Goal: Information Seeking & Learning: Learn about a topic

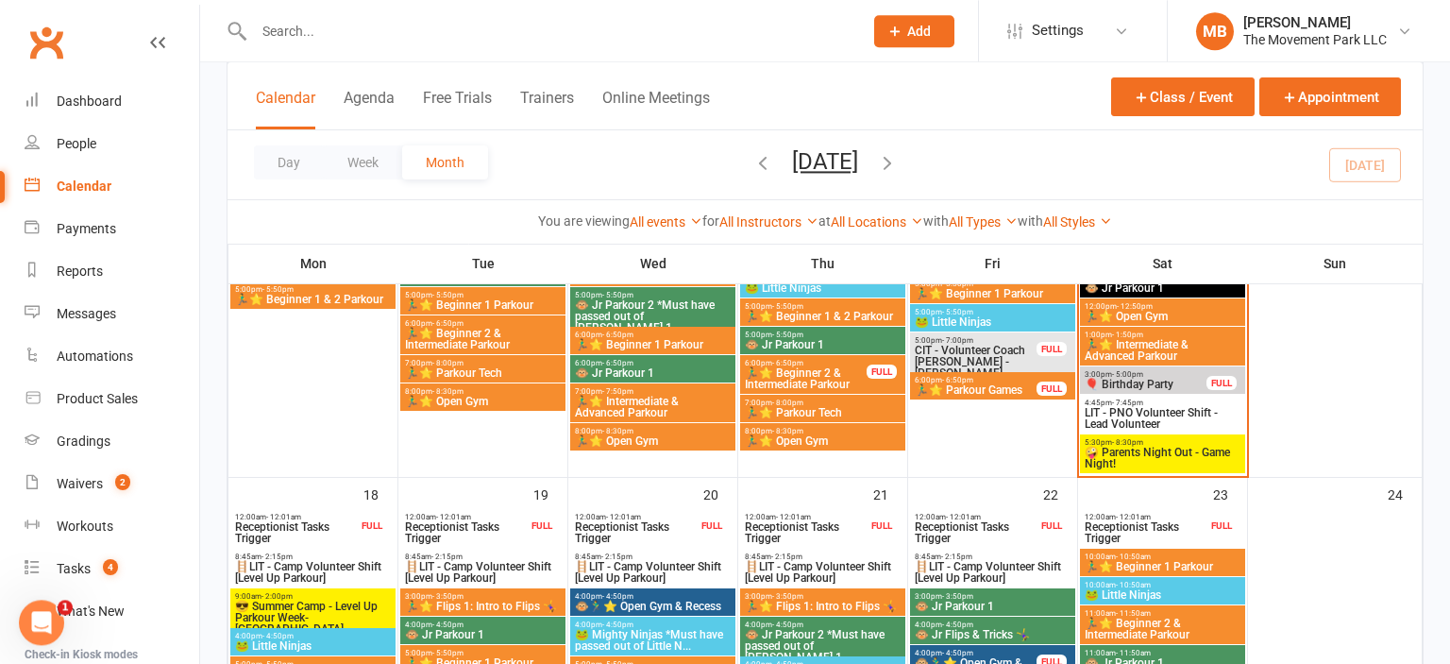
scroll to position [1070, 0]
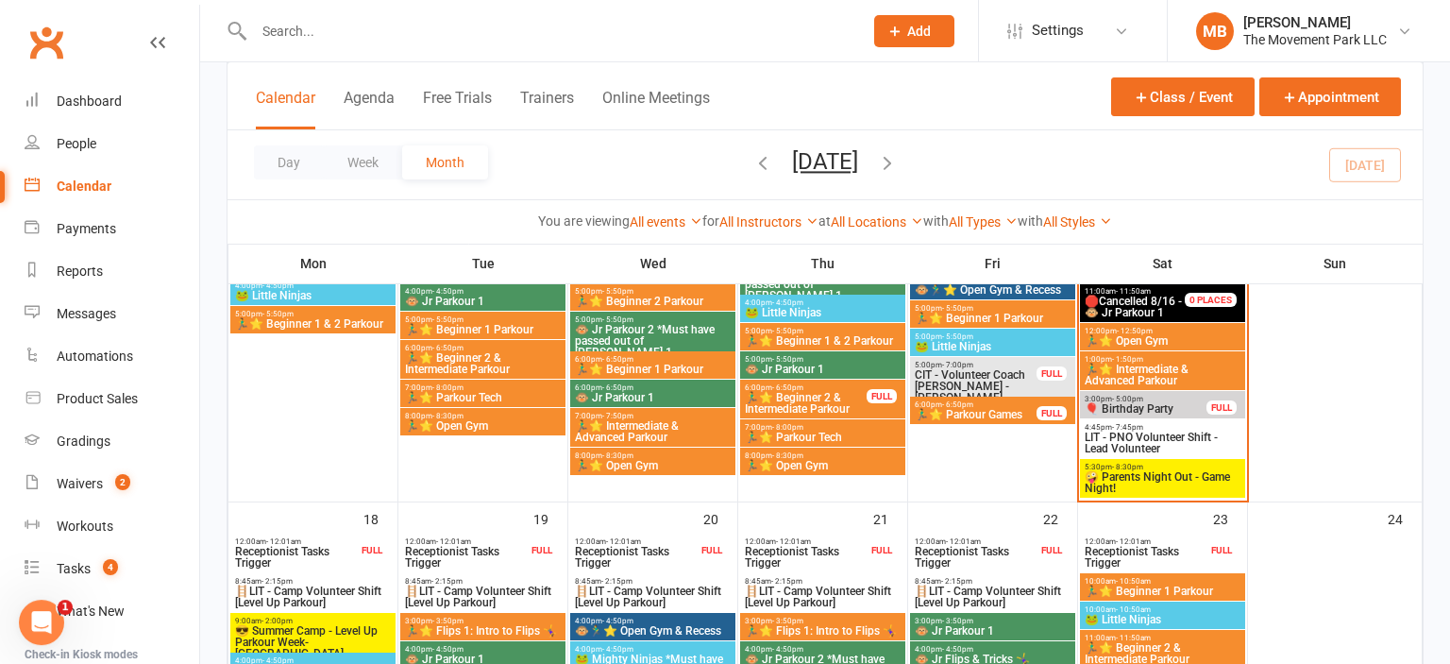
click at [972, 409] on span "🏃‍♂️⭐ Parkour Games" at bounding box center [976, 414] width 124 height 11
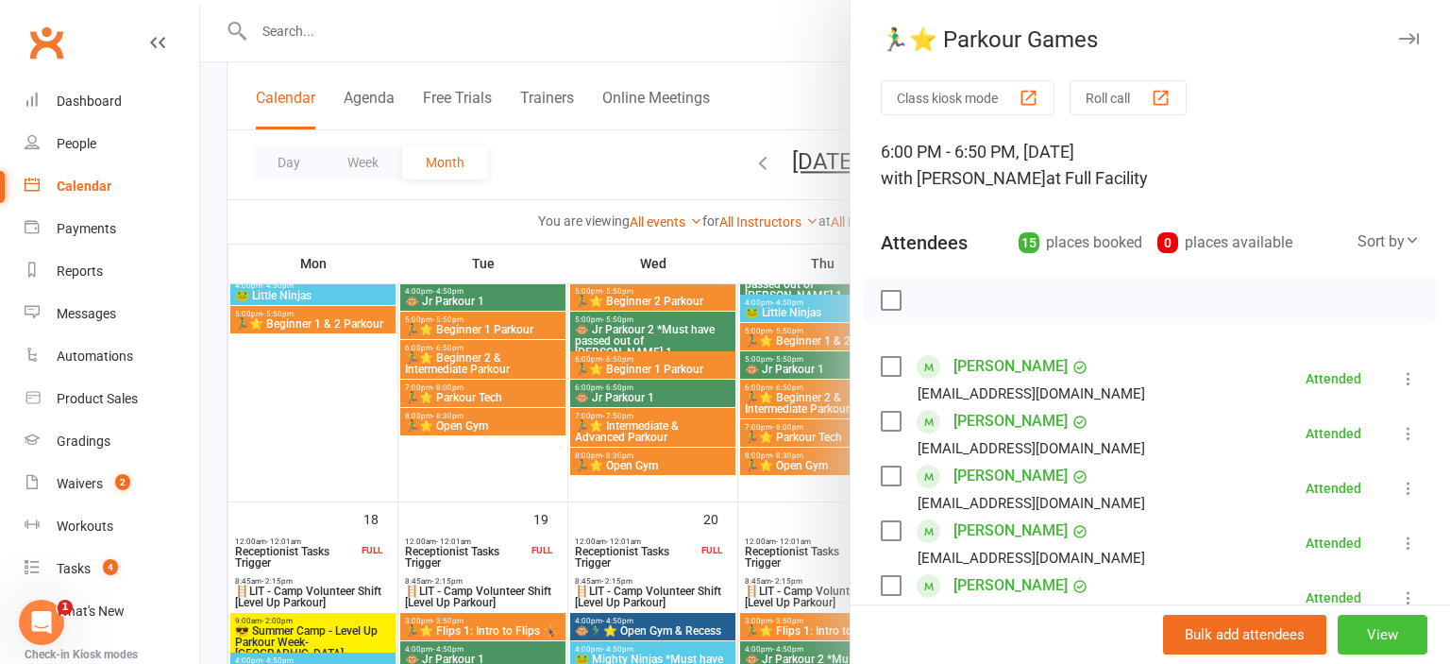
click at [1391, 626] on button "View" at bounding box center [1382, 634] width 90 height 40
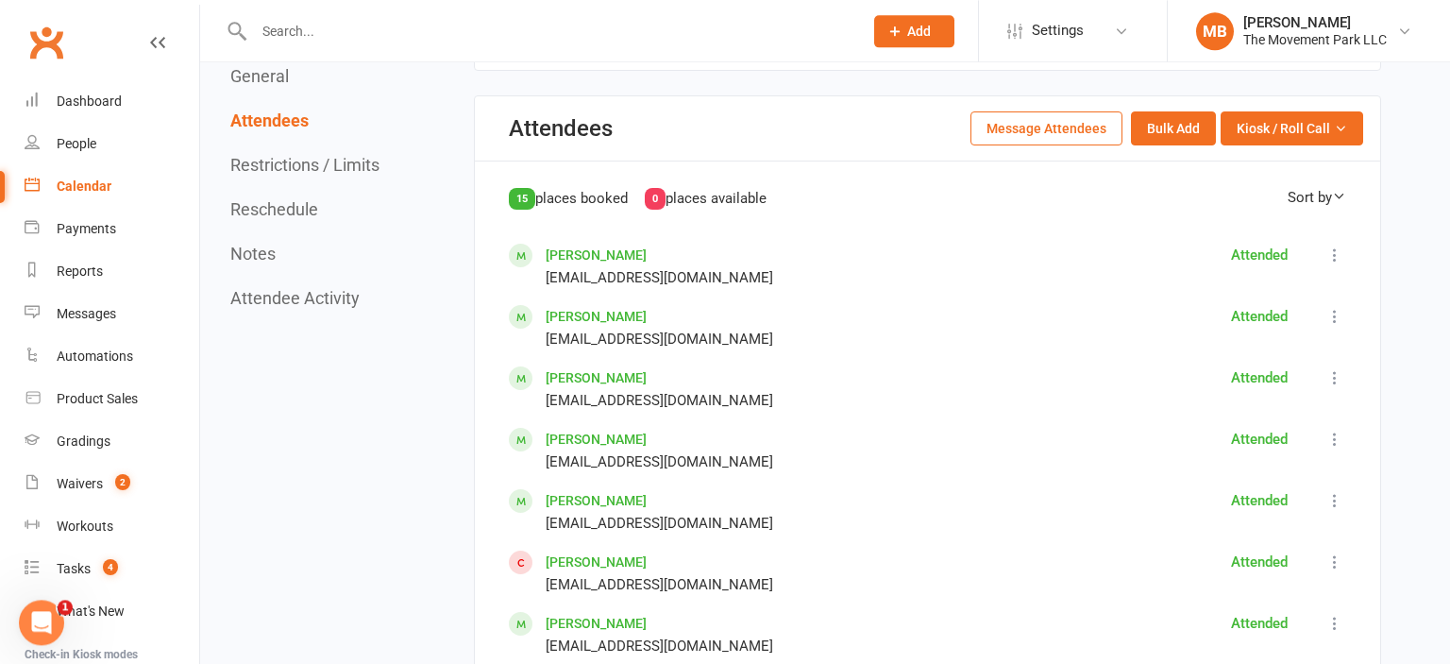
scroll to position [1049, 0]
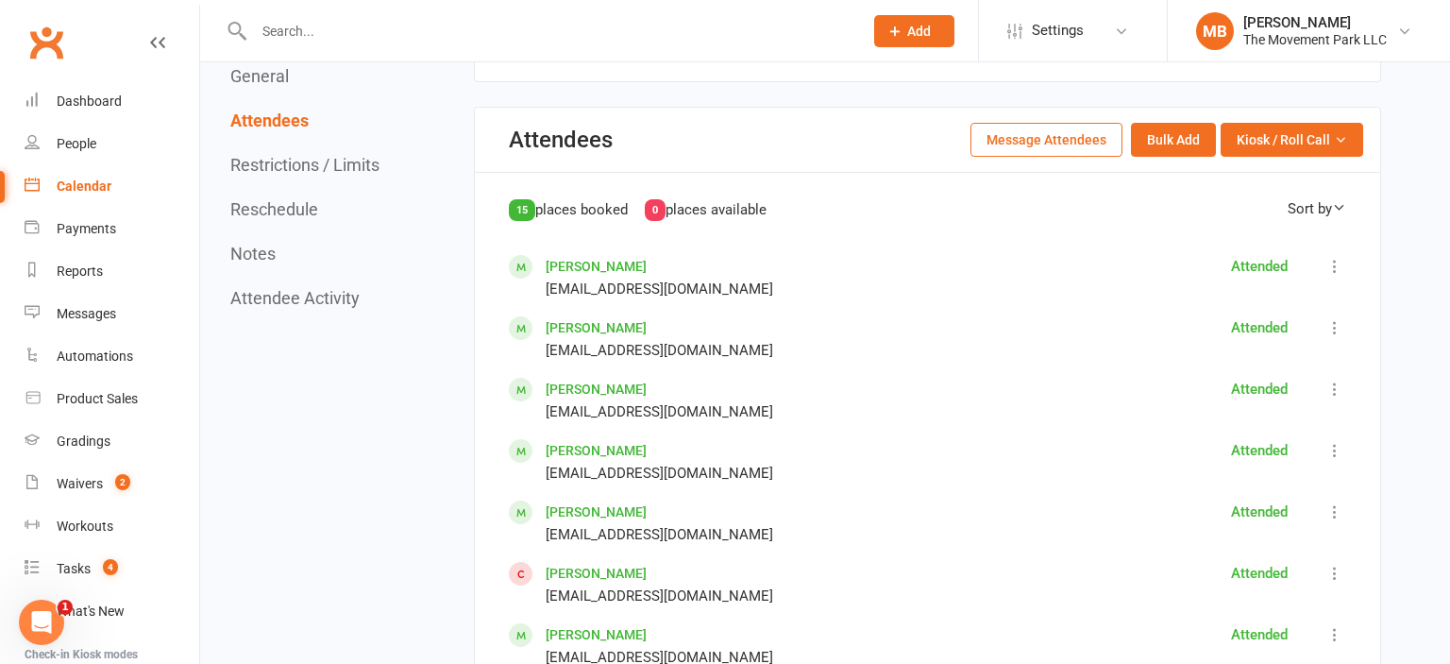
click at [85, 194] on link "Calendar" at bounding box center [112, 186] width 175 height 42
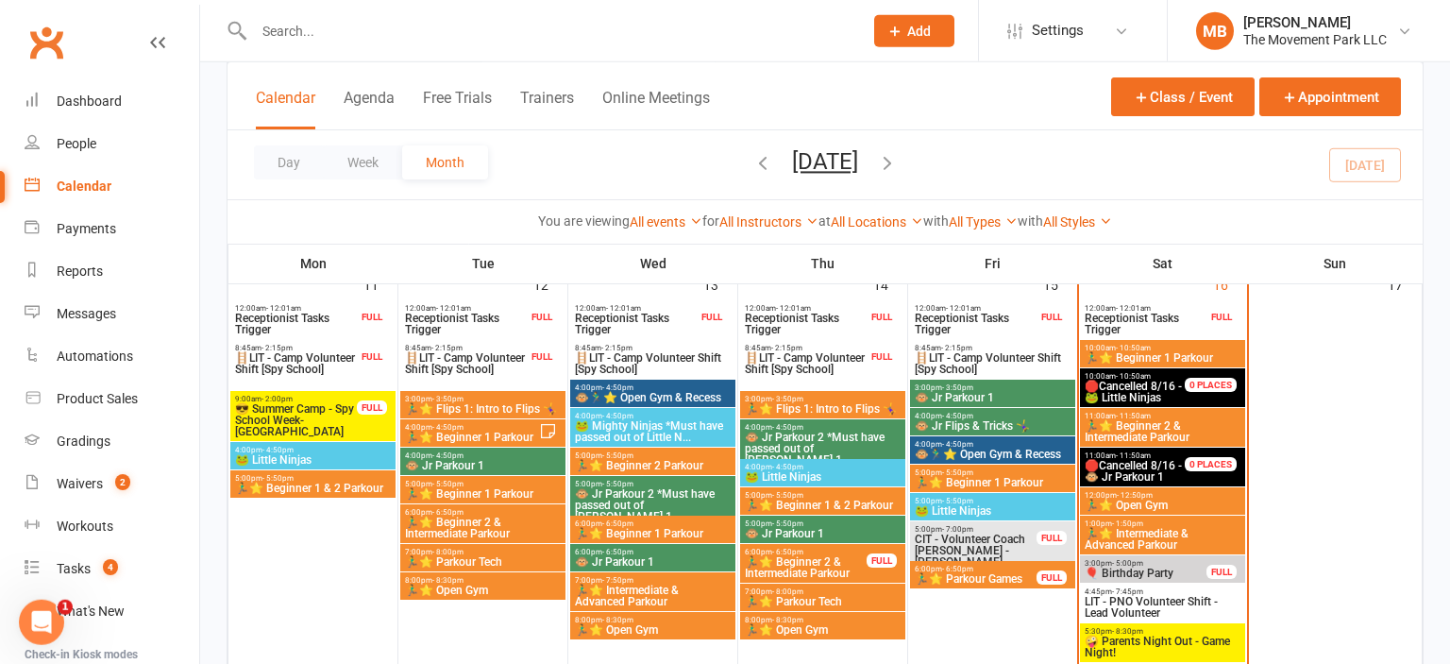
scroll to position [1156, 0]
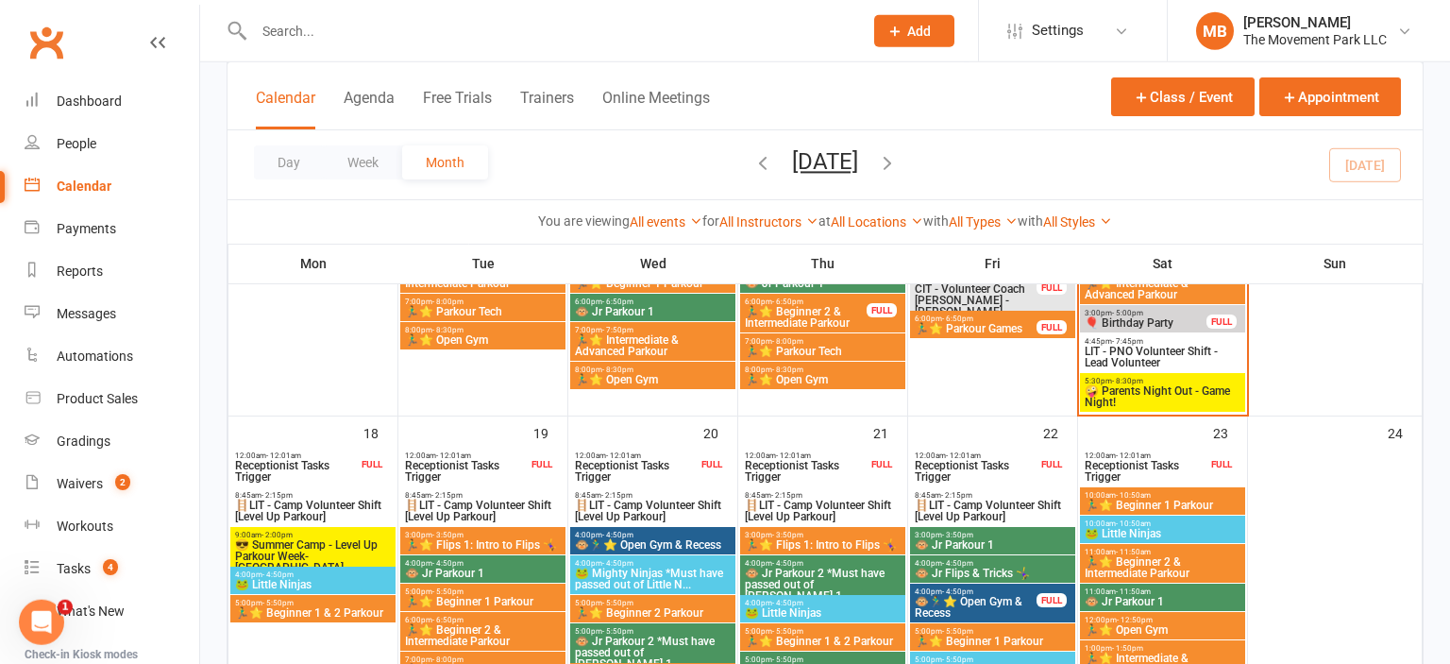
click at [1164, 397] on span "🤪 Parents Night Out - Game Night!" at bounding box center [1163, 396] width 158 height 23
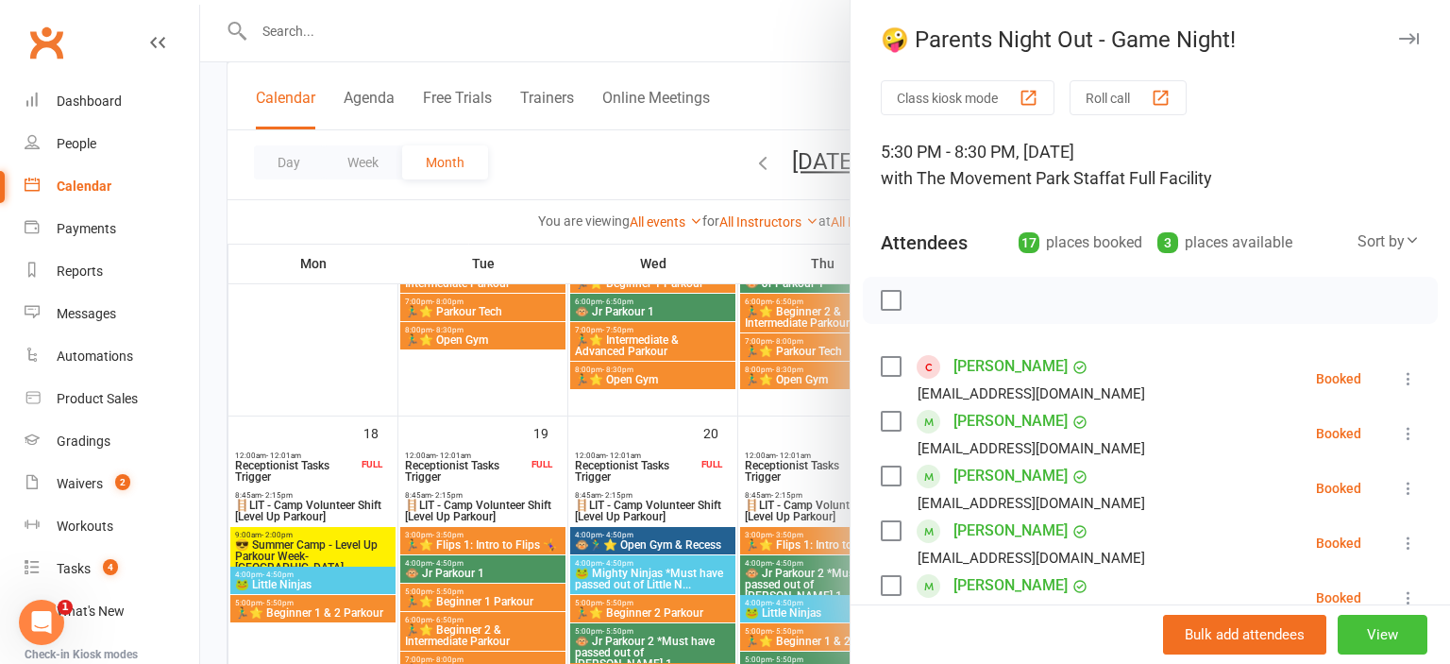
click at [1403, 647] on button "View" at bounding box center [1382, 634] width 90 height 40
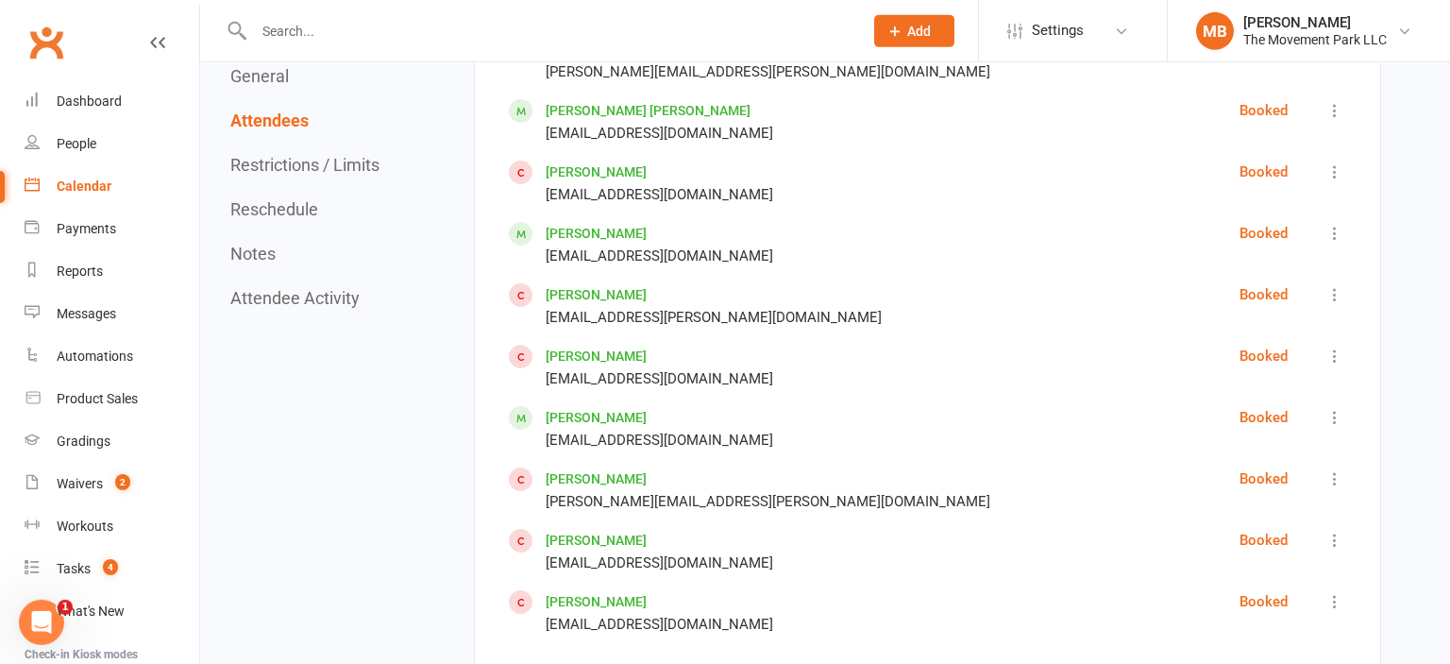
scroll to position [1708, 0]
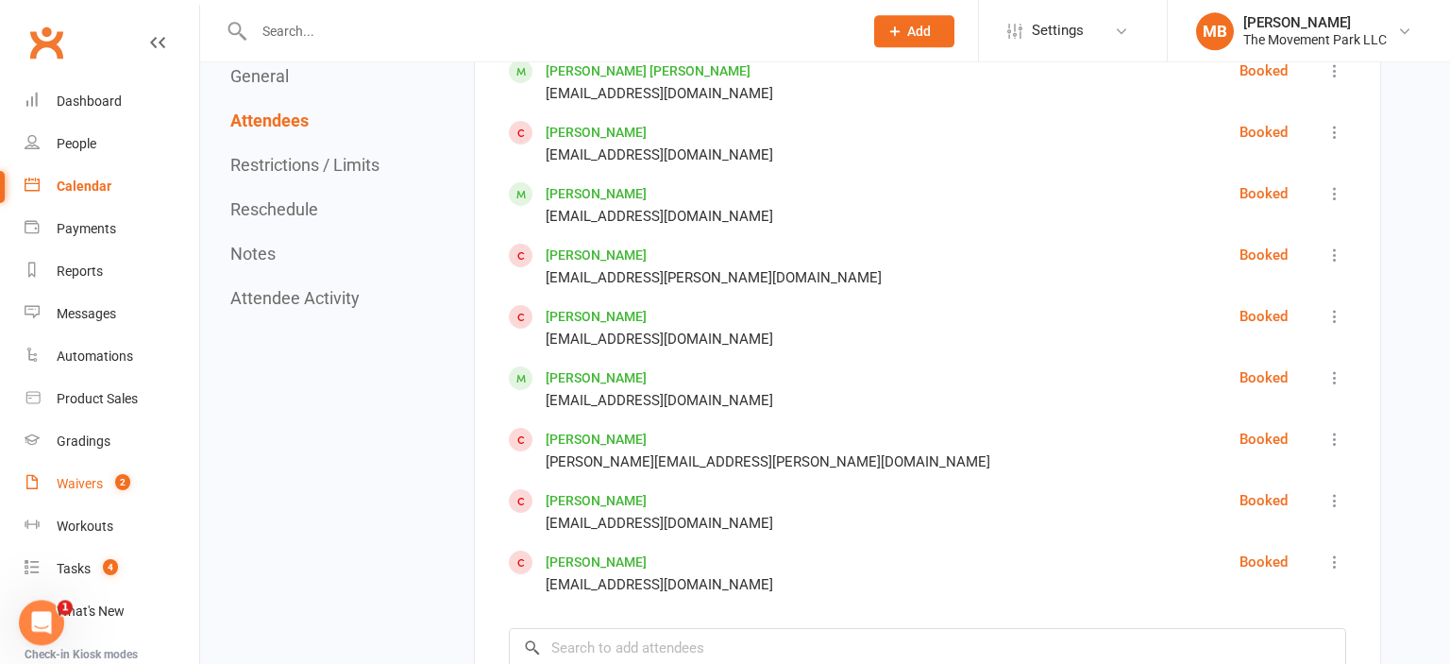
click at [100, 483] on div "Waivers" at bounding box center [80, 483] width 46 height 15
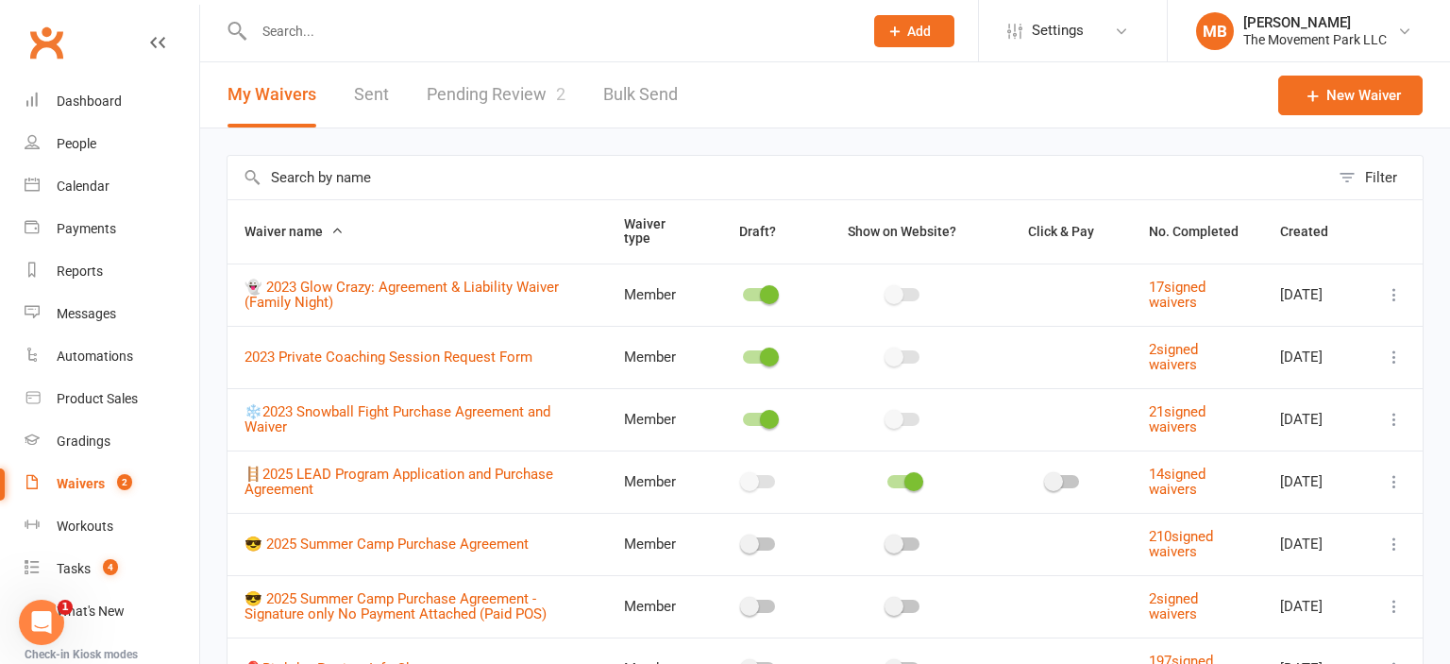
click at [523, 101] on link "Pending Review 2" at bounding box center [496, 94] width 139 height 65
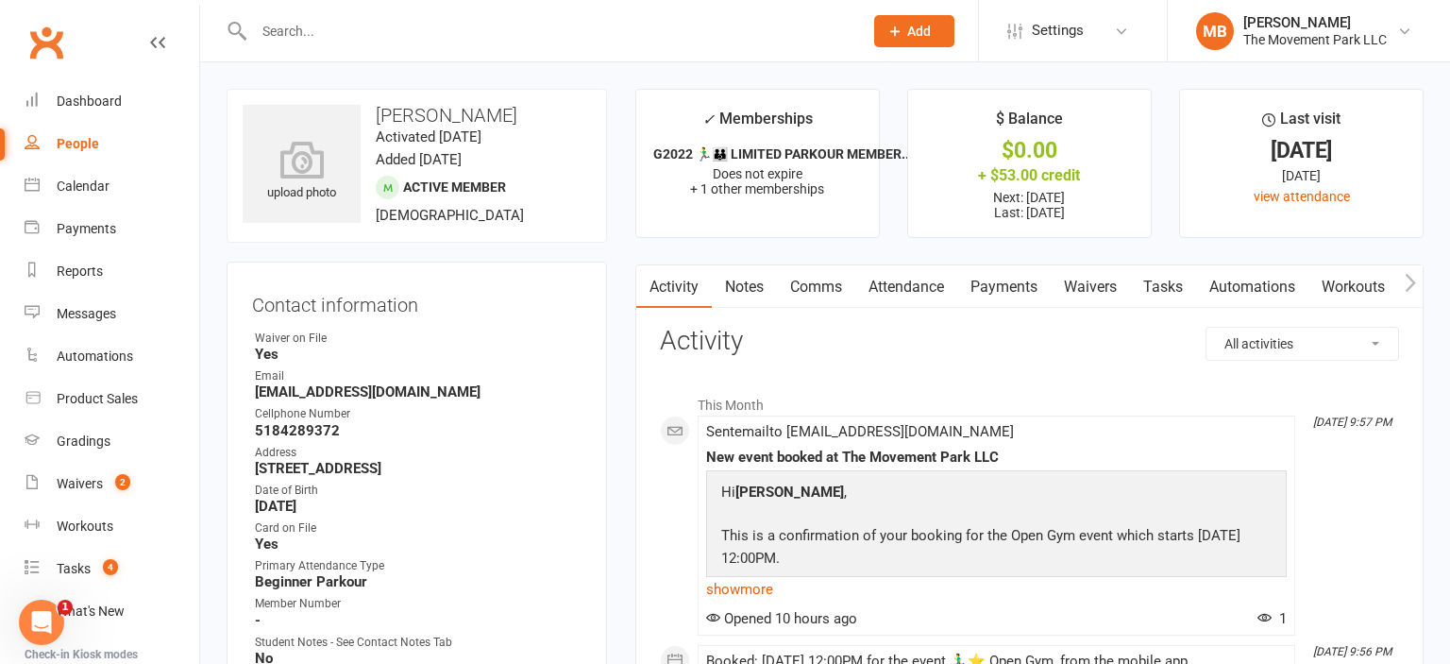
click at [747, 277] on link "Notes" at bounding box center [744, 286] width 65 height 43
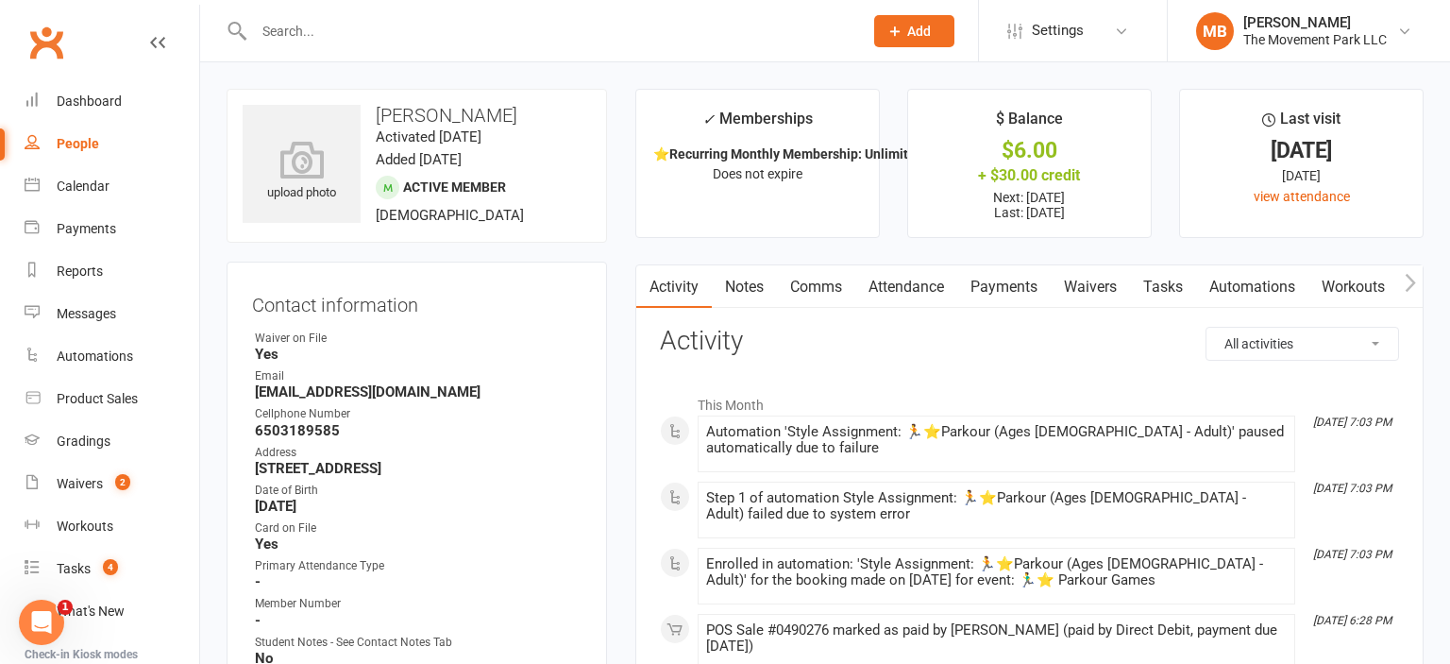
click at [753, 285] on link "Notes" at bounding box center [744, 286] width 65 height 43
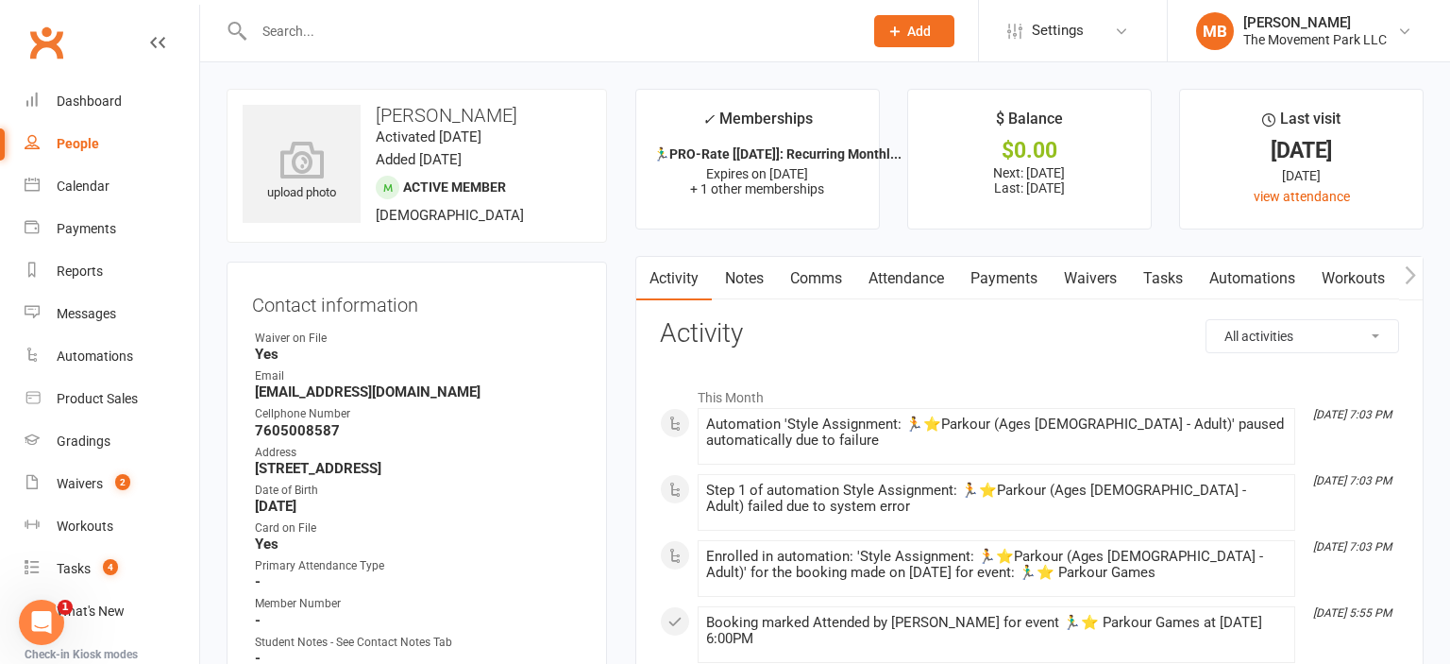
click at [734, 276] on link "Notes" at bounding box center [744, 278] width 65 height 43
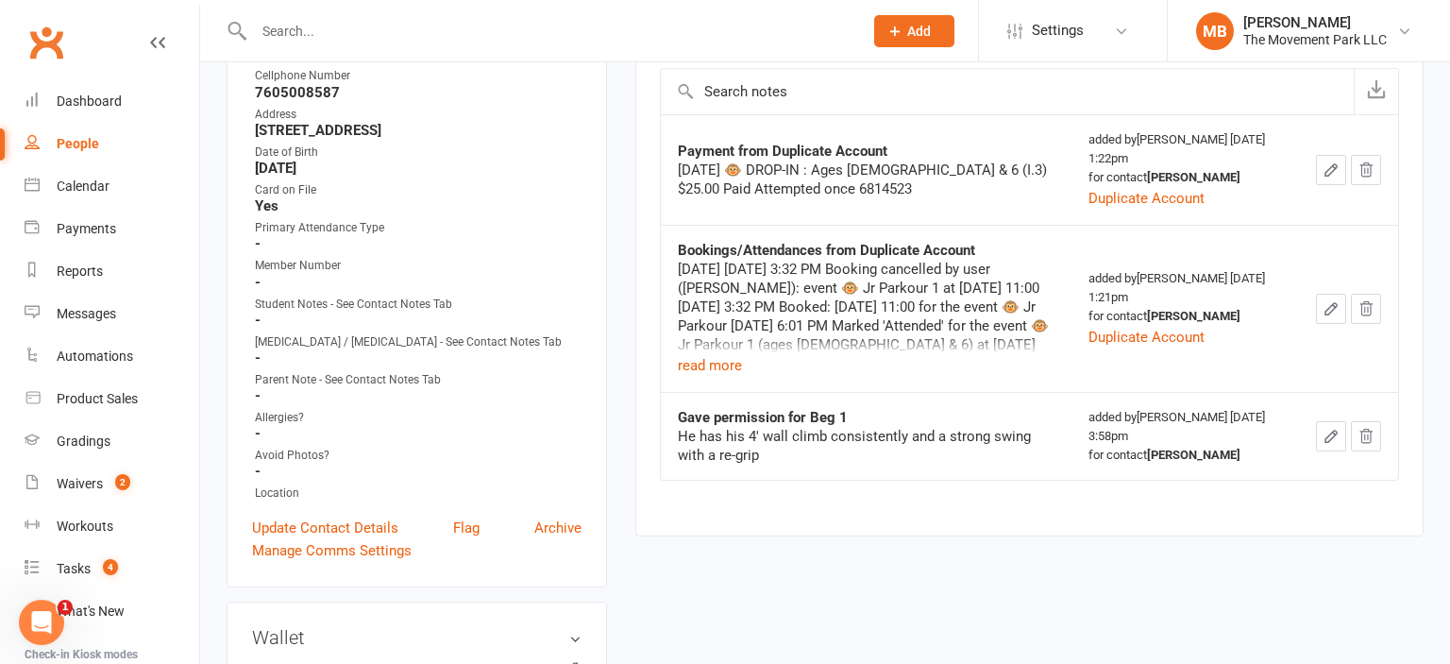
scroll to position [356, 0]
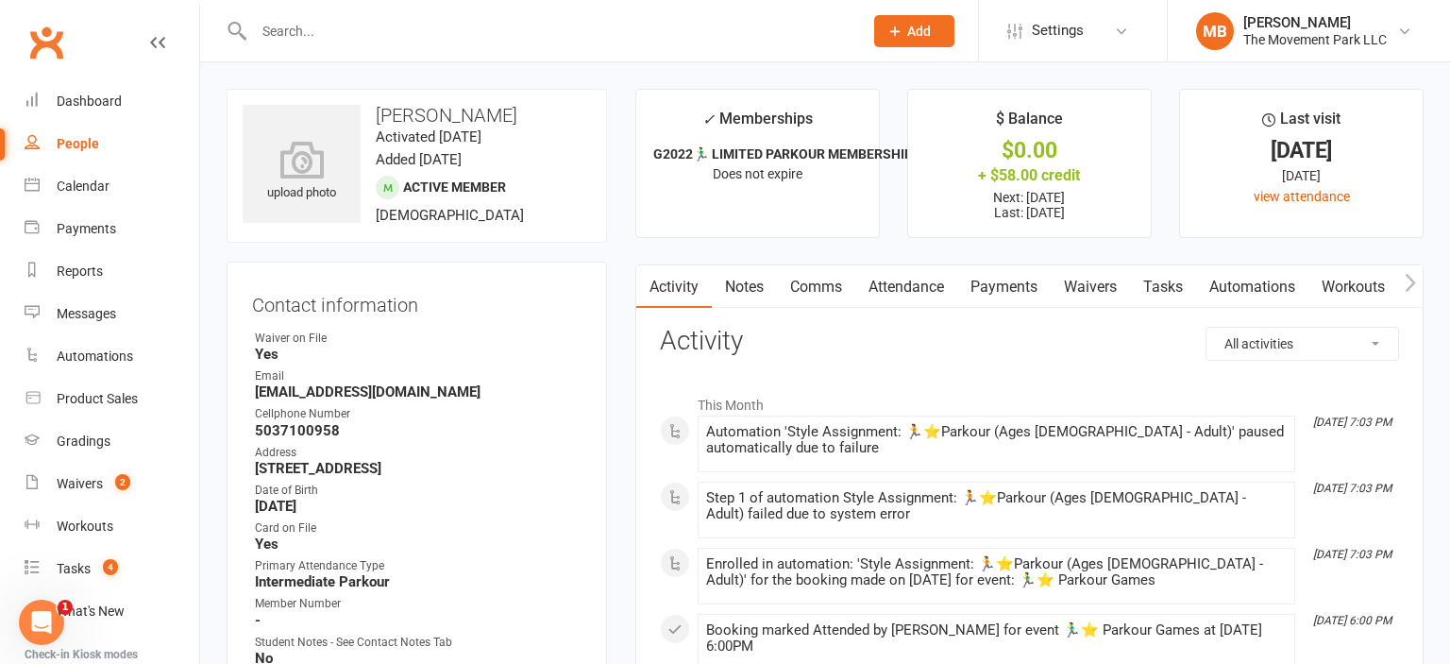
click at [751, 281] on link "Notes" at bounding box center [744, 286] width 65 height 43
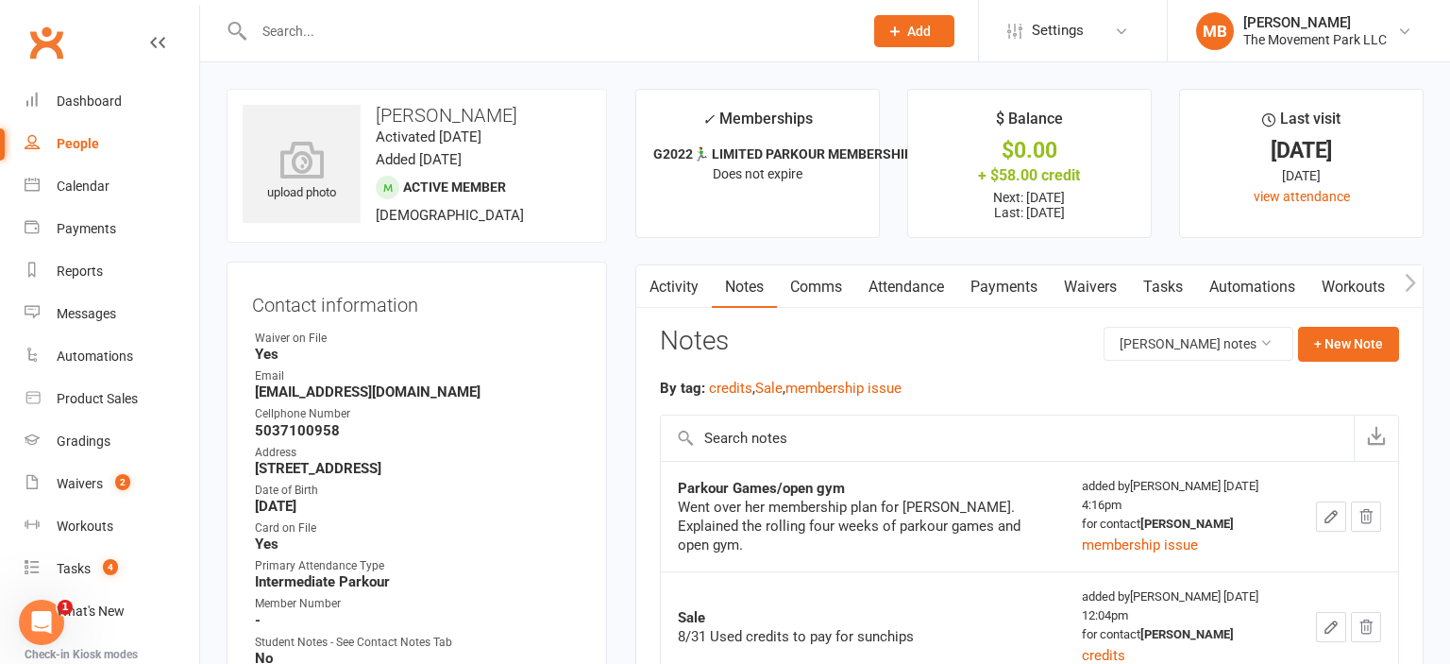
scroll to position [378, 0]
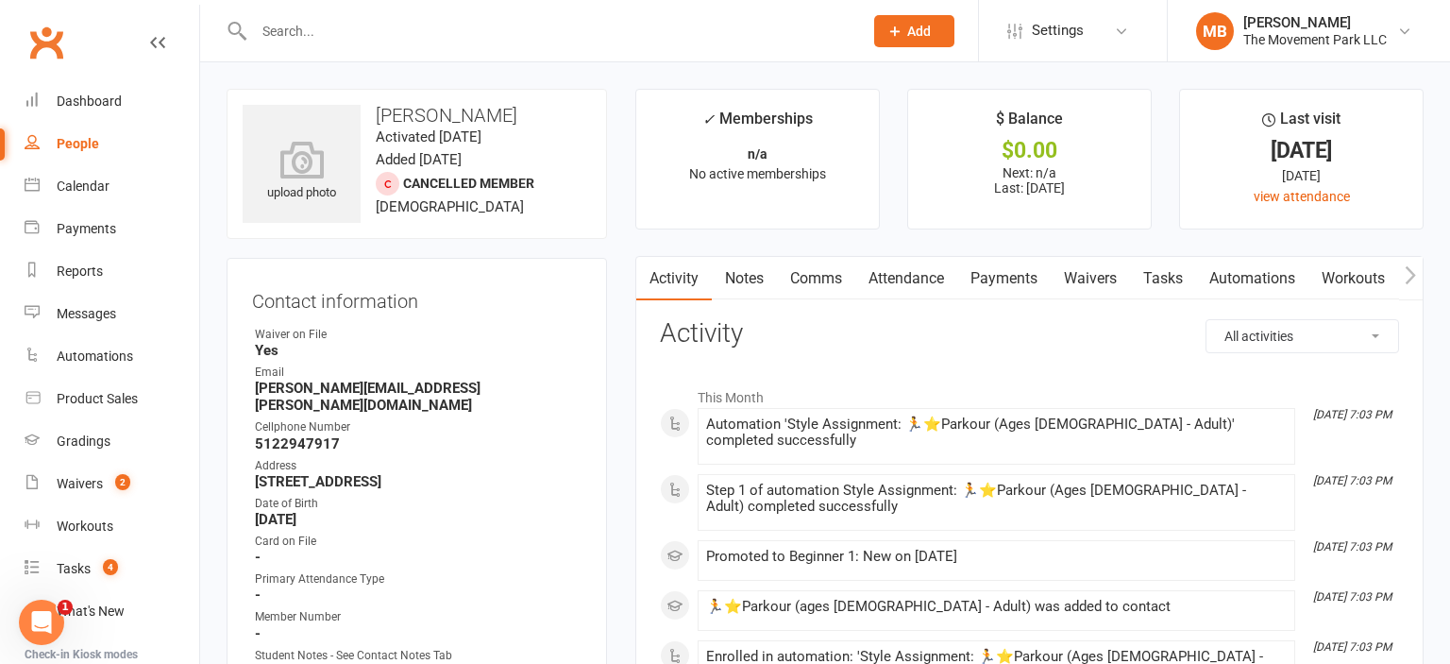
click at [747, 270] on link "Notes" at bounding box center [744, 278] width 65 height 43
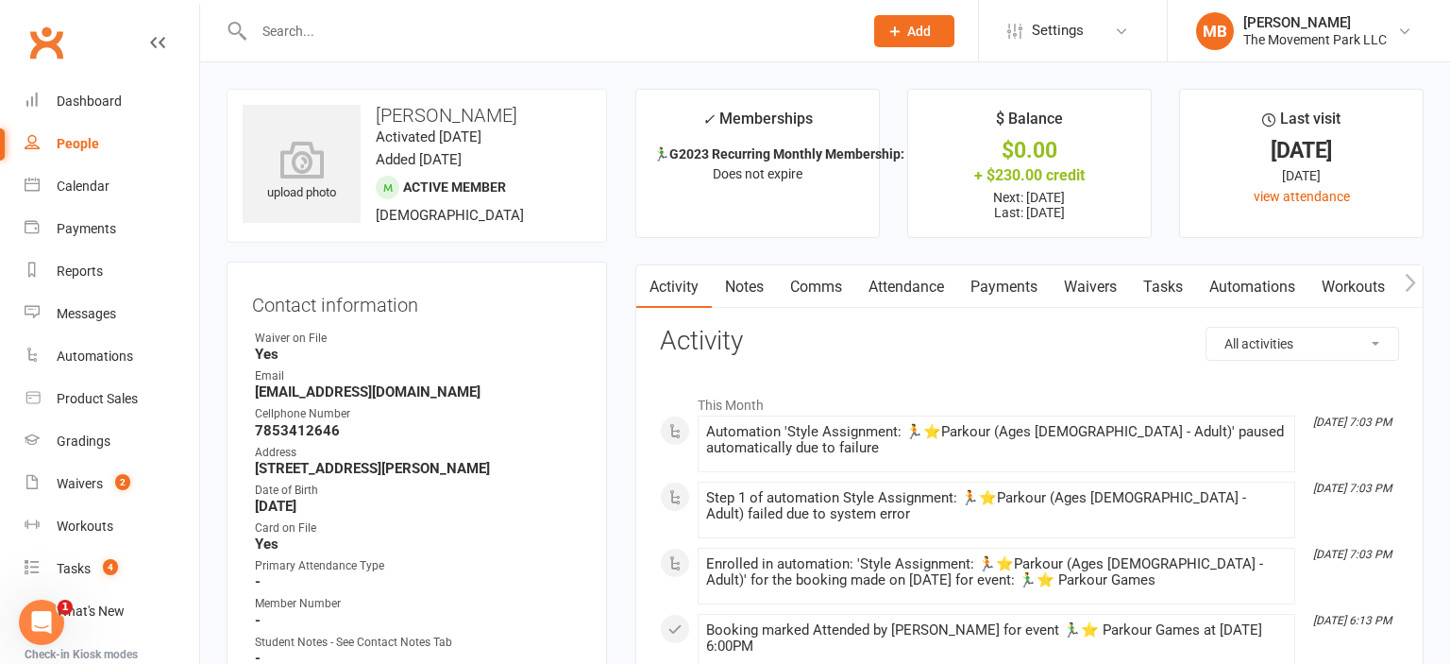
click at [725, 293] on link "Notes" at bounding box center [744, 286] width 65 height 43
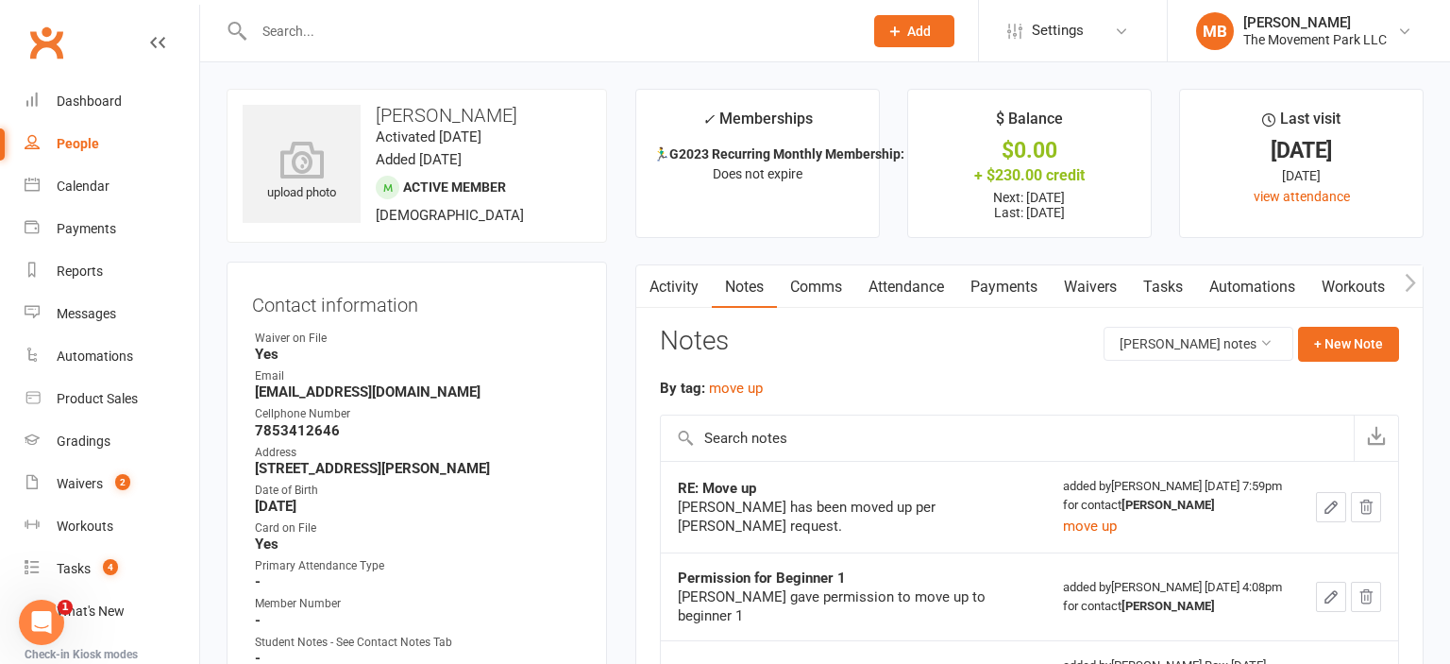
scroll to position [577, 0]
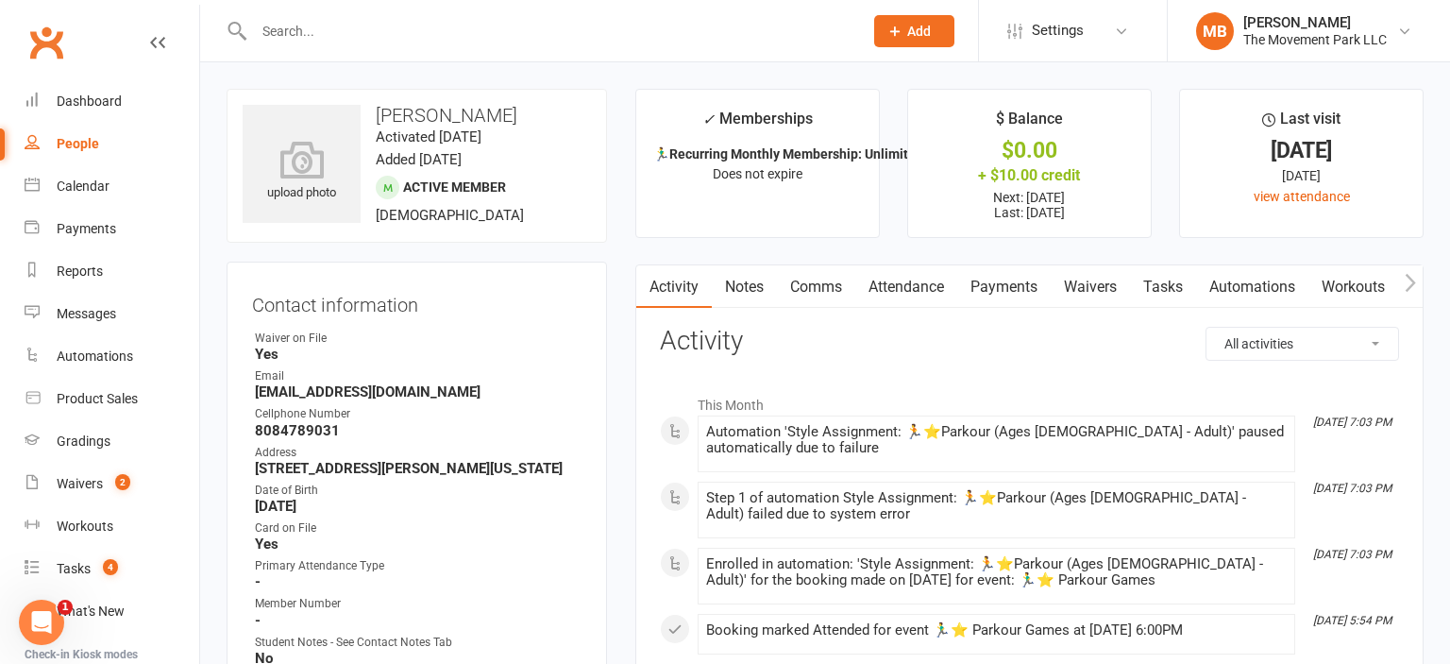
click at [734, 281] on link "Notes" at bounding box center [744, 286] width 65 height 43
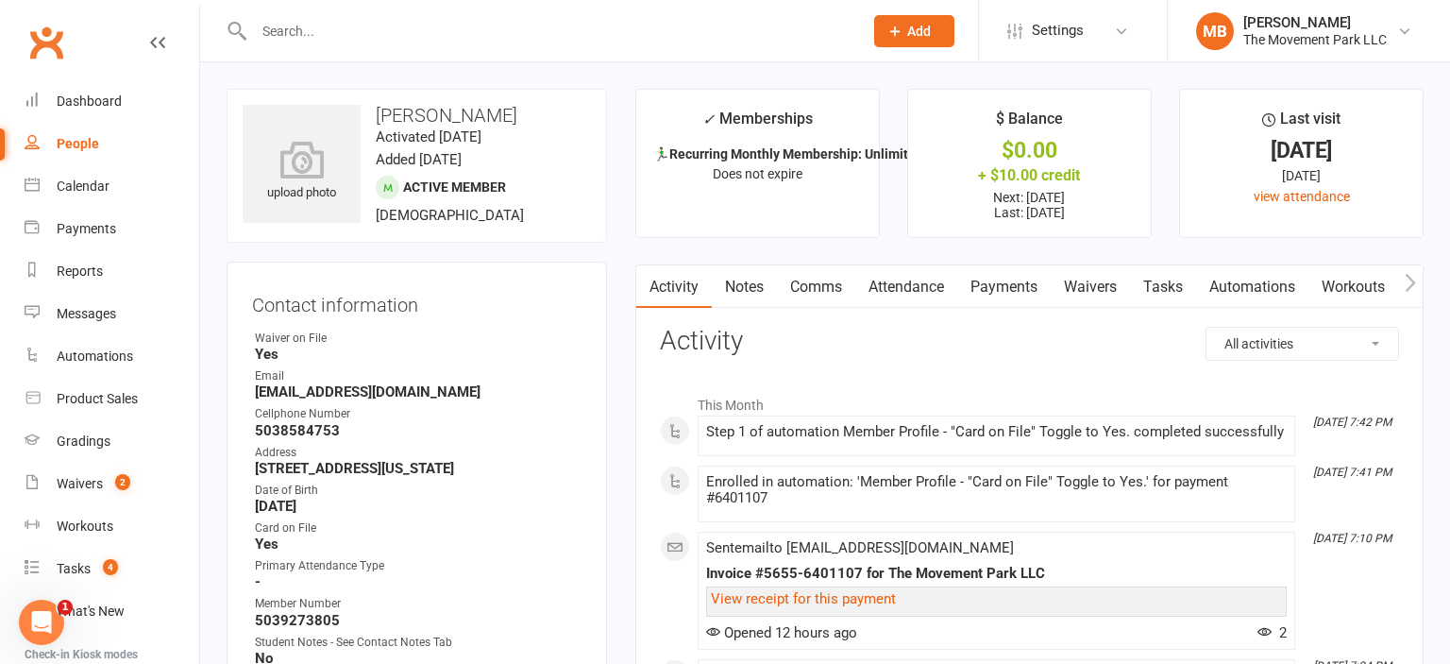
click at [745, 281] on link "Notes" at bounding box center [744, 286] width 65 height 43
click at [767, 278] on link "Notes" at bounding box center [744, 286] width 65 height 43
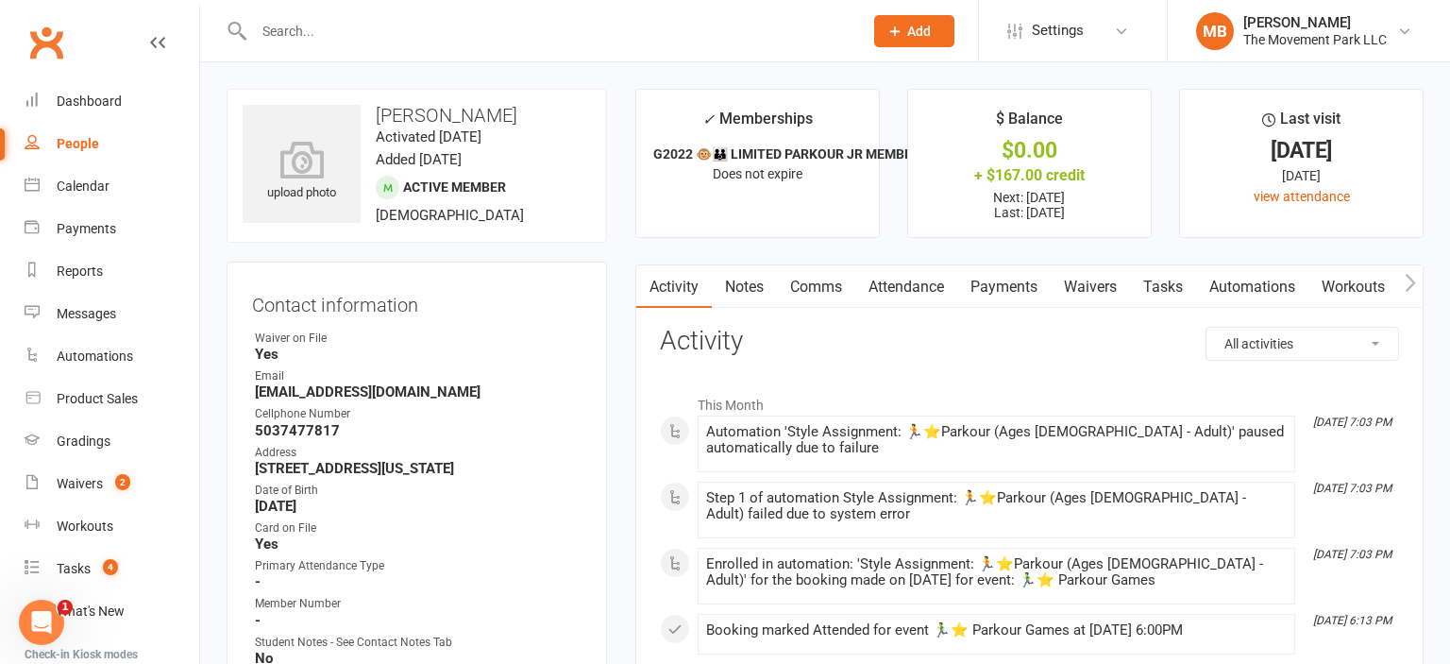
click at [764, 282] on link "Notes" at bounding box center [744, 286] width 65 height 43
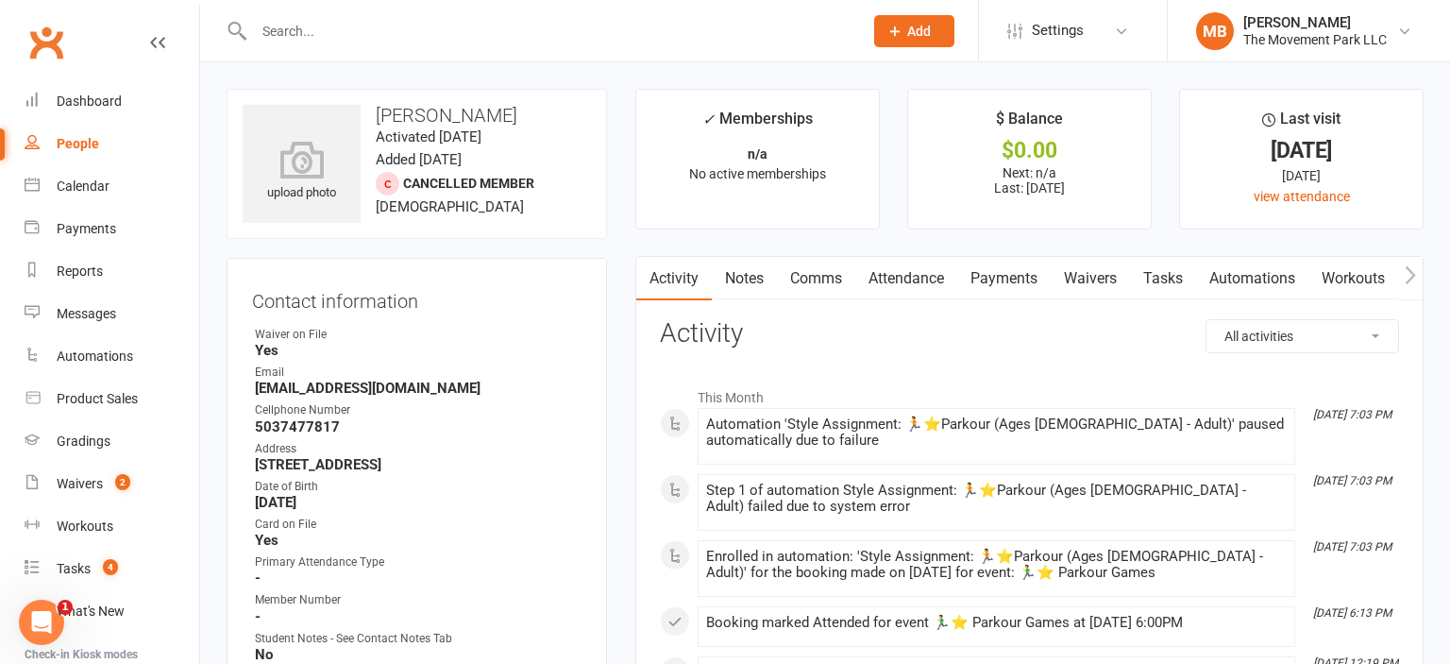
click at [761, 272] on link "Notes" at bounding box center [744, 278] width 65 height 43
